Goal: Task Accomplishment & Management: Complete application form

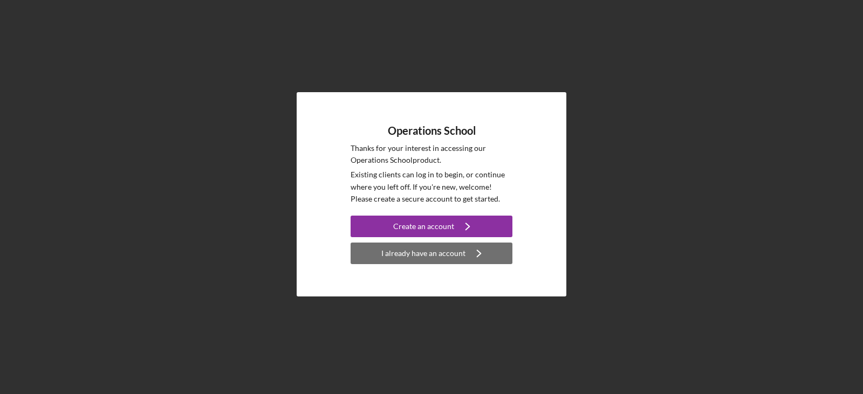
click at [479, 259] on icon "Icon/Navigate" at bounding box center [478, 253] width 27 height 27
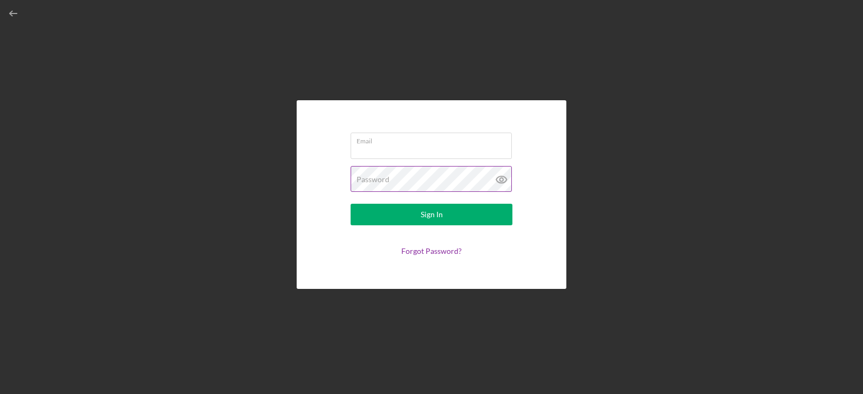
type input "[EMAIL_ADDRESS][DOMAIN_NAME]"
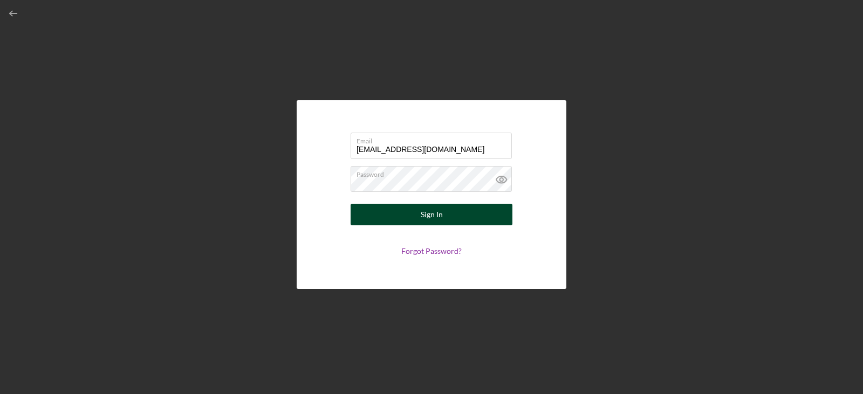
click at [419, 212] on button "Sign In" at bounding box center [431, 215] width 162 height 22
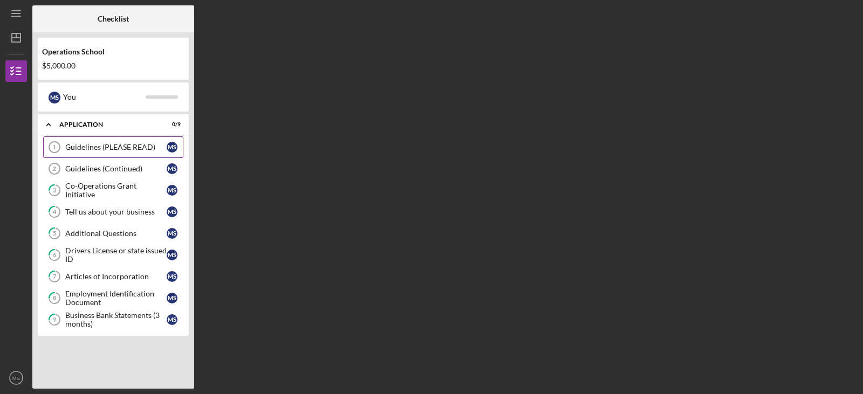
click at [101, 148] on div "Guidelines (PLEASE READ)" at bounding box center [115, 147] width 101 height 9
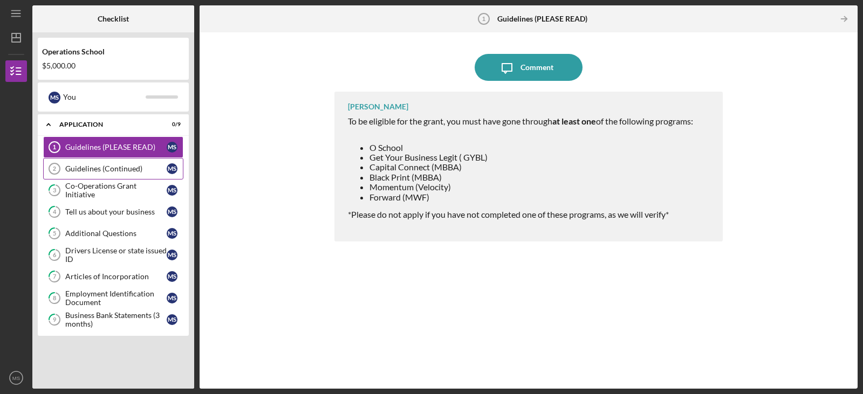
click at [102, 174] on link "Guidelines (Continued) 2 Guidelines (Continued) M S" at bounding box center [113, 169] width 140 height 22
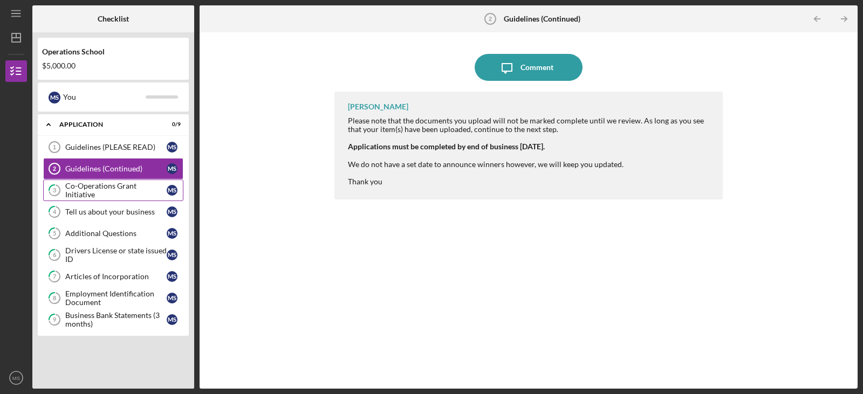
click at [102, 196] on link "3 Co-Operations Grant Initiative M S" at bounding box center [113, 191] width 140 height 22
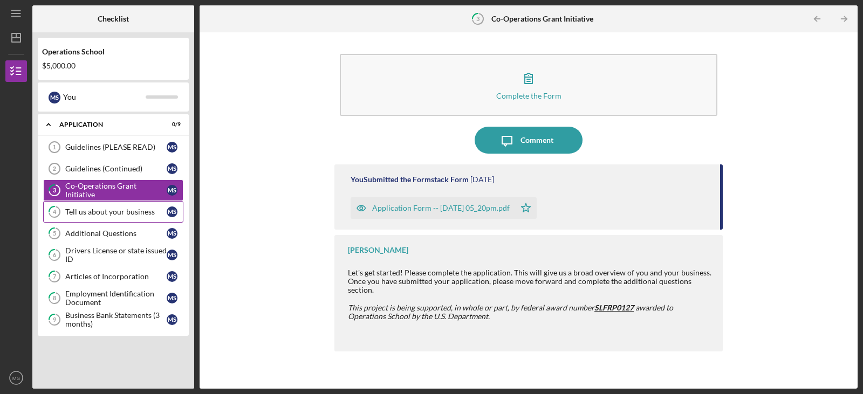
click at [142, 211] on div "Tell us about your business" at bounding box center [115, 212] width 101 height 9
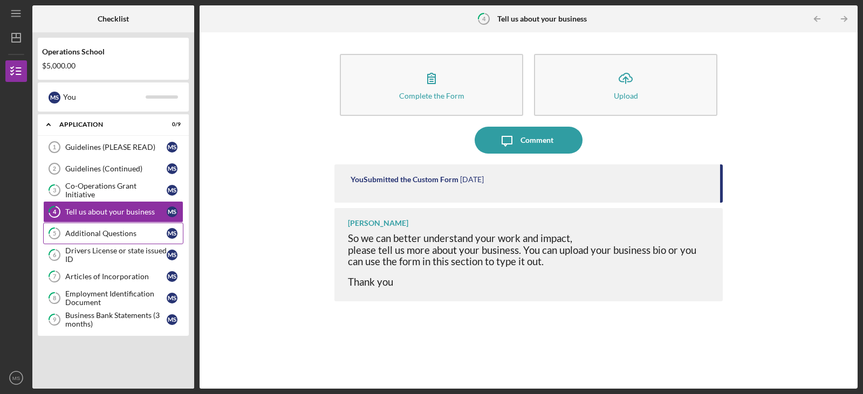
click at [93, 230] on div "Additional Questions" at bounding box center [115, 233] width 101 height 9
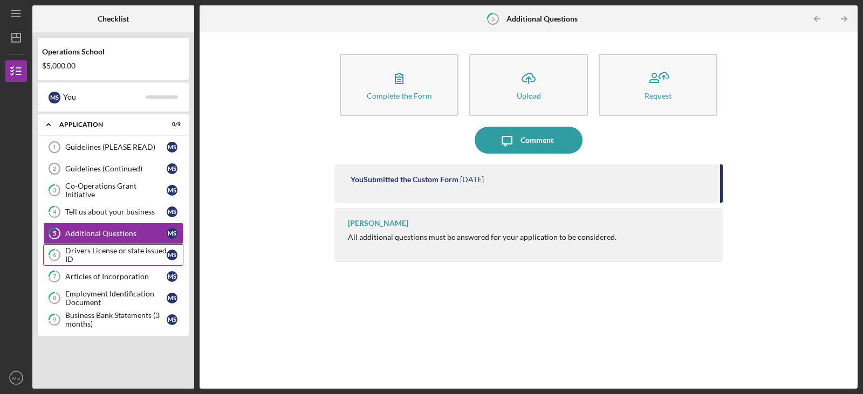
click at [141, 257] on div "Drivers License or state issued ID" at bounding box center [115, 254] width 101 height 17
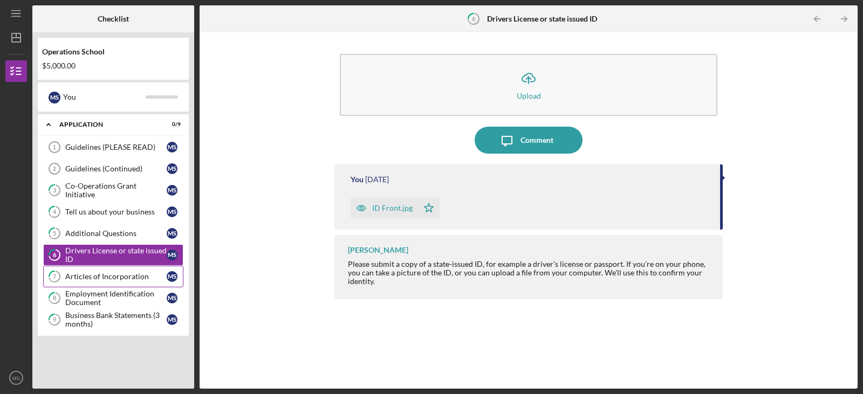
click at [135, 281] on link "7 Articles of Incorporation M S" at bounding box center [113, 277] width 140 height 22
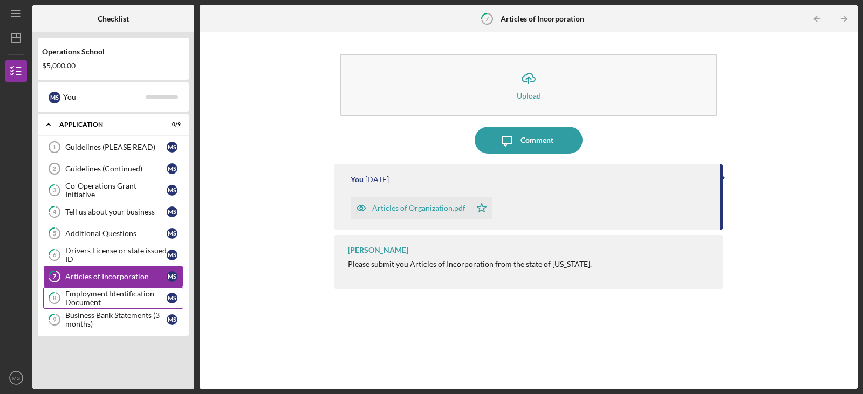
click at [114, 297] on div "Employment Identification Document" at bounding box center [115, 298] width 101 height 17
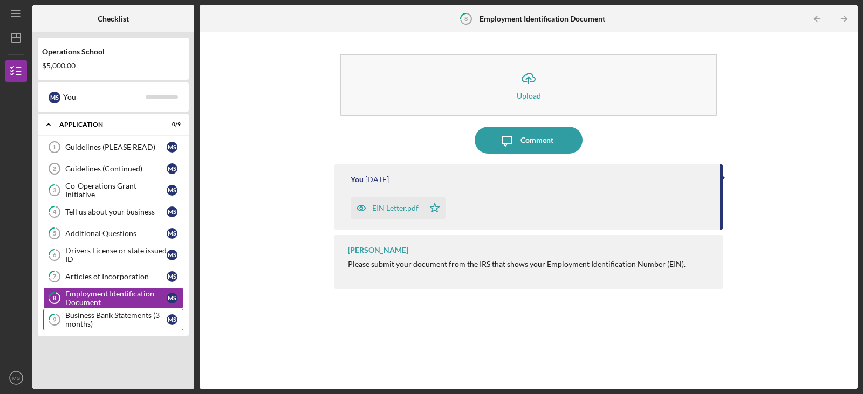
click at [107, 331] on link "9 Business Bank Statements (3 months) M S" at bounding box center [113, 320] width 140 height 22
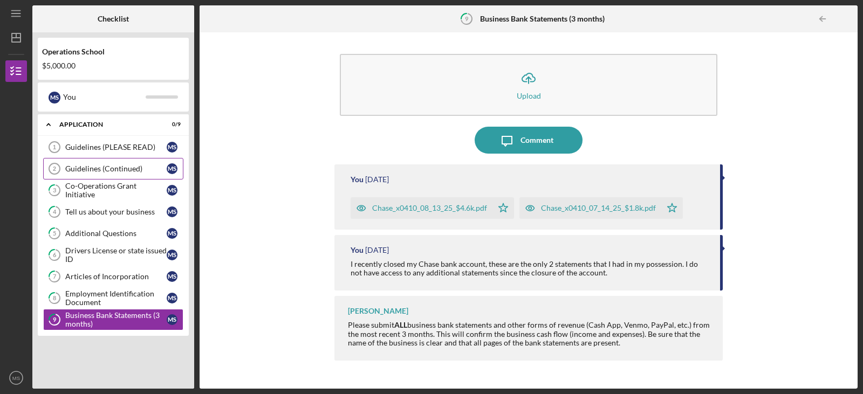
click at [114, 174] on link "Guidelines (Continued) 2 Guidelines (Continued) M S" at bounding box center [113, 169] width 140 height 22
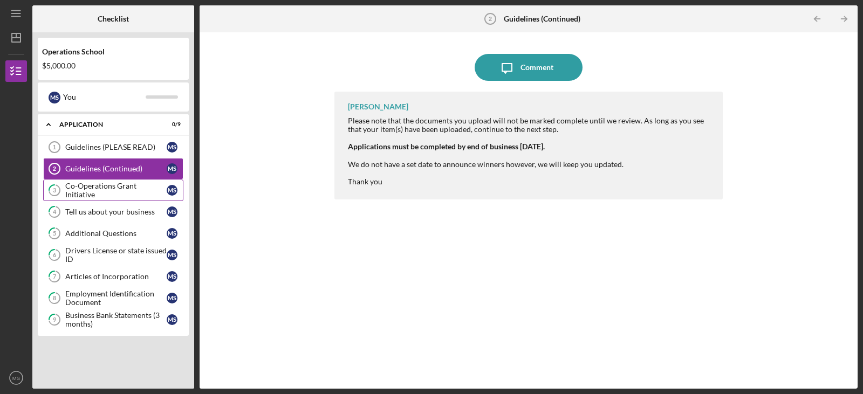
click at [81, 201] on link "3 Co-Operations Grant Initiative M S" at bounding box center [113, 191] width 140 height 22
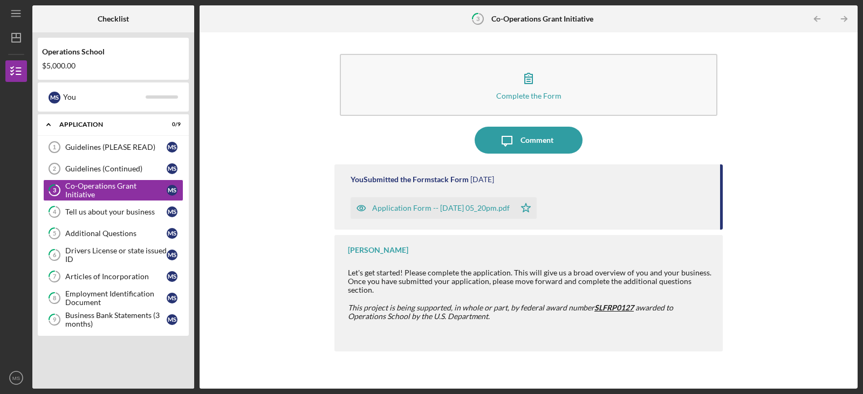
click at [436, 209] on div "Application Form -- [DATE] 05_20pm.pdf" at bounding box center [440, 208] width 137 height 9
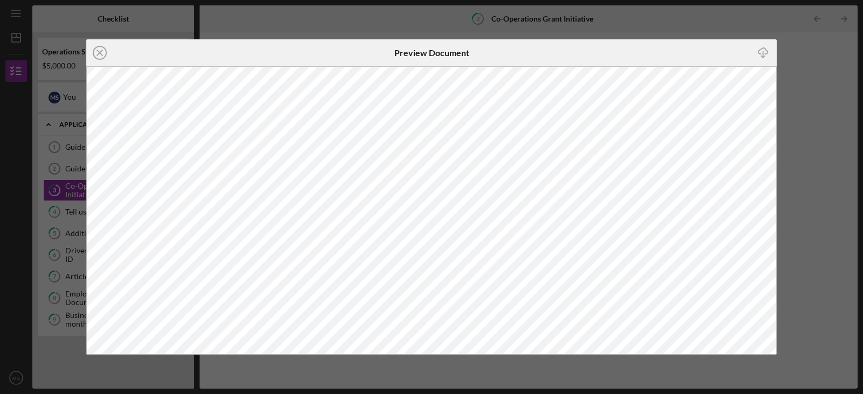
click at [829, 139] on div "Icon/Close Preview Document Icon/Download" at bounding box center [431, 197] width 863 height 394
